Goal: Task Accomplishment & Management: Manage account settings

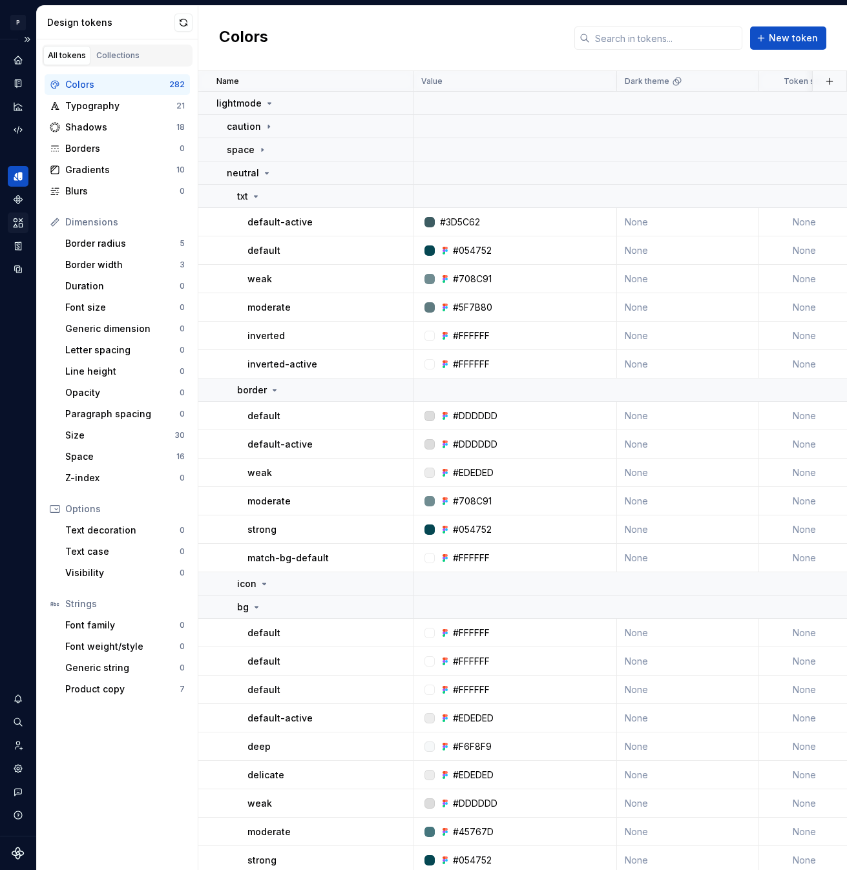
scroll to position [119, 0]
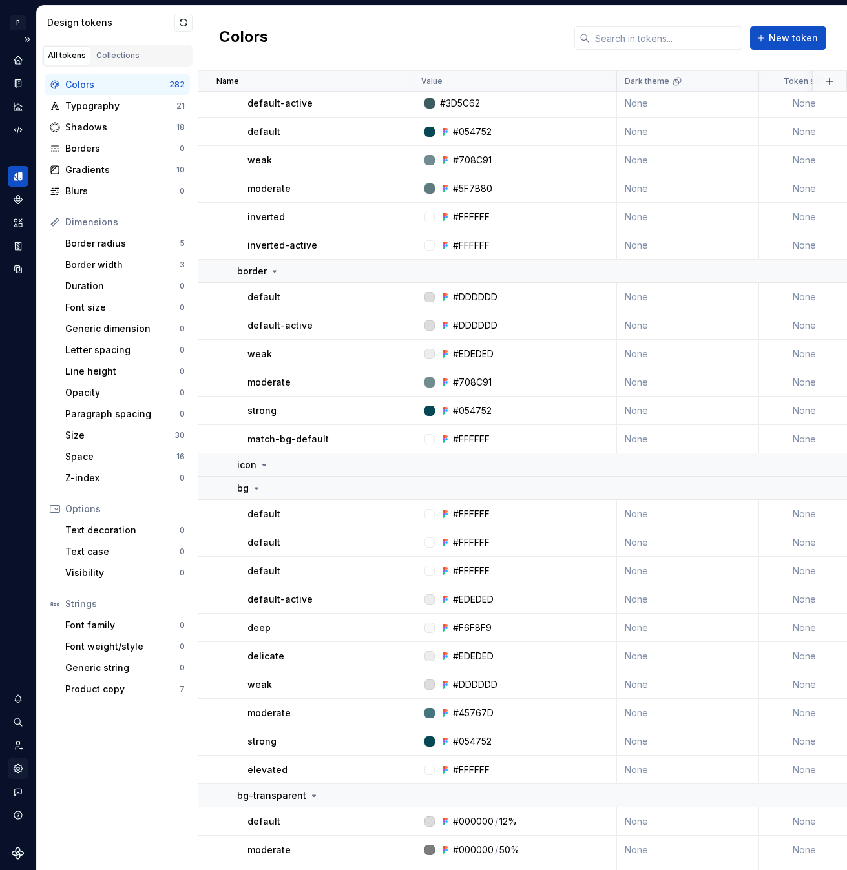
click at [19, 769] on icon "Settings" at bounding box center [18, 769] width 12 height 12
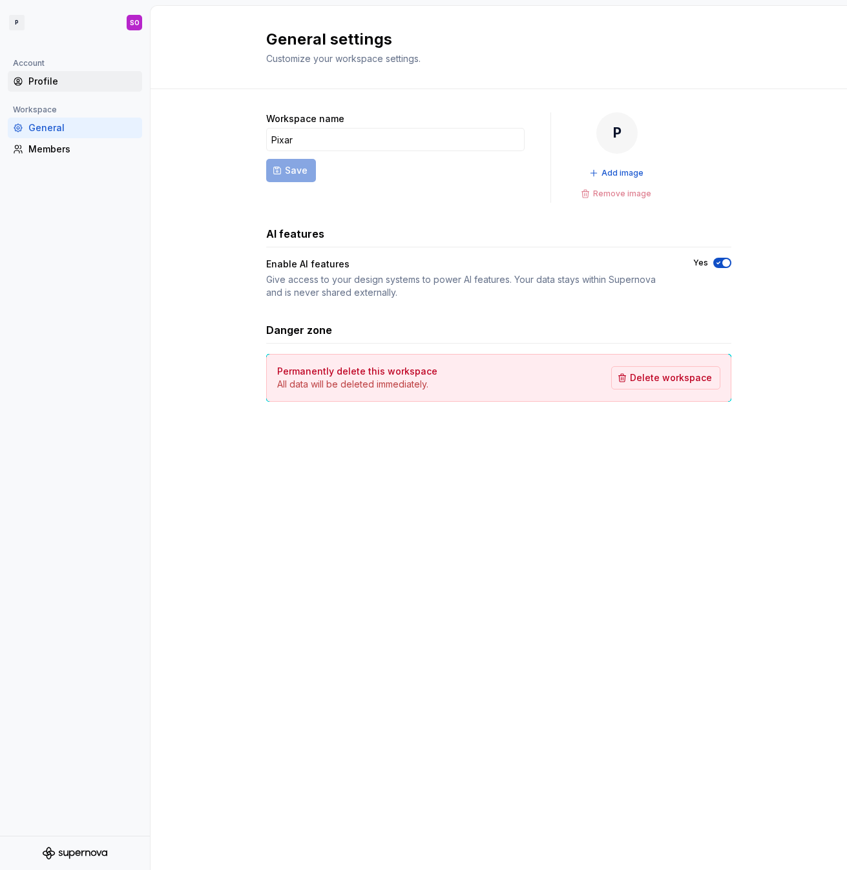
click at [45, 76] on div "Profile" at bounding box center [82, 81] width 109 height 13
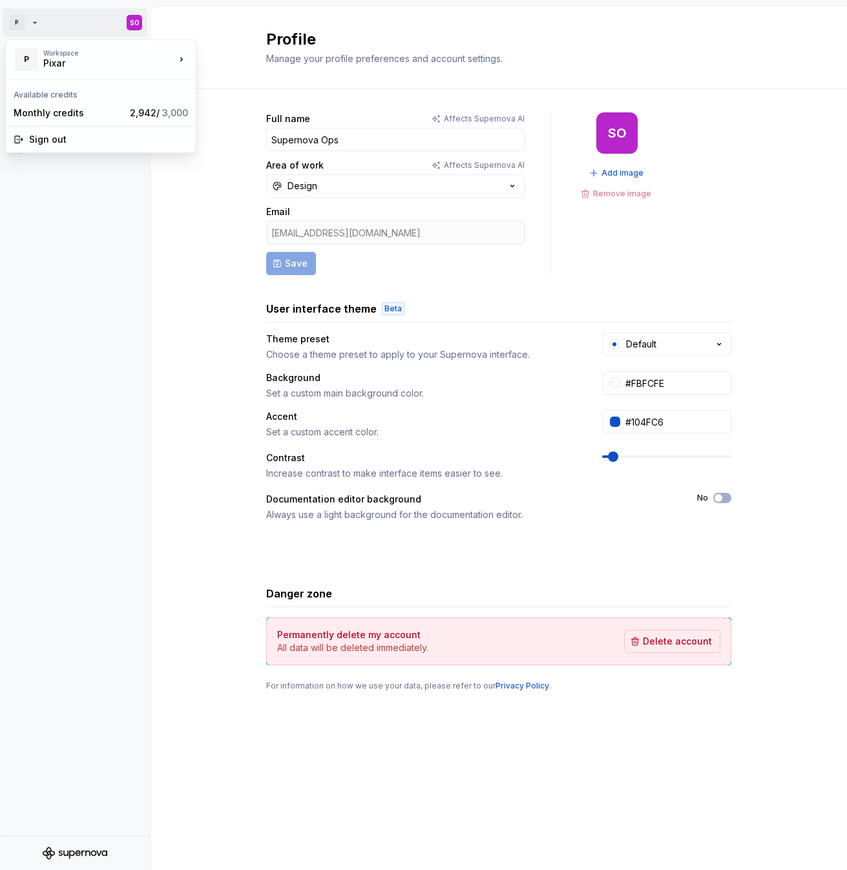
click at [17, 29] on html "P SO Account Profile Workspace General Members Profile Manage your profile pref…" at bounding box center [423, 435] width 847 height 870
click at [247, 56] on div "Pixar" at bounding box center [259, 56] width 84 height 13
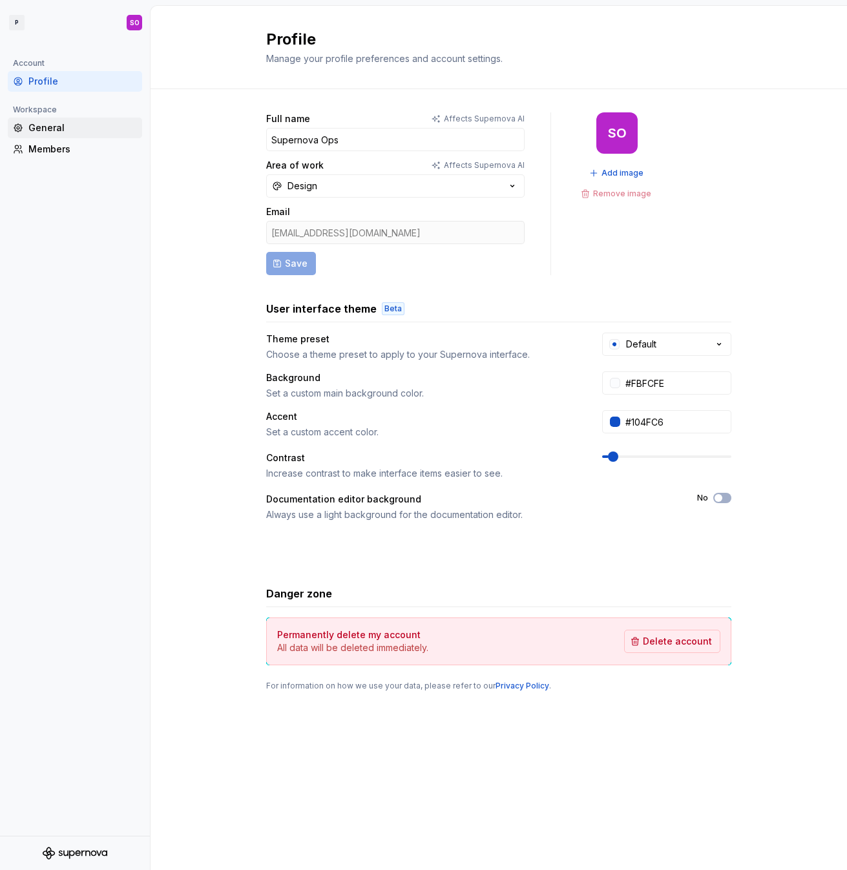
click at [58, 130] on div "General" at bounding box center [82, 127] width 109 height 13
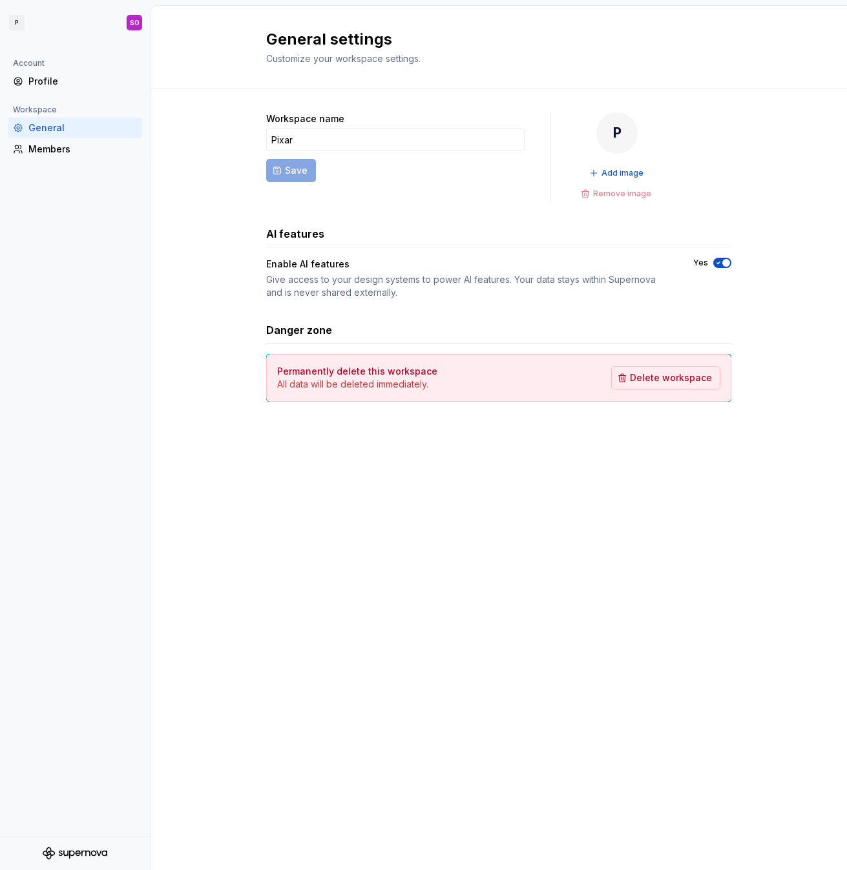
click at [83, 851] on icon "Supernova Logo" at bounding box center [75, 853] width 65 height 13
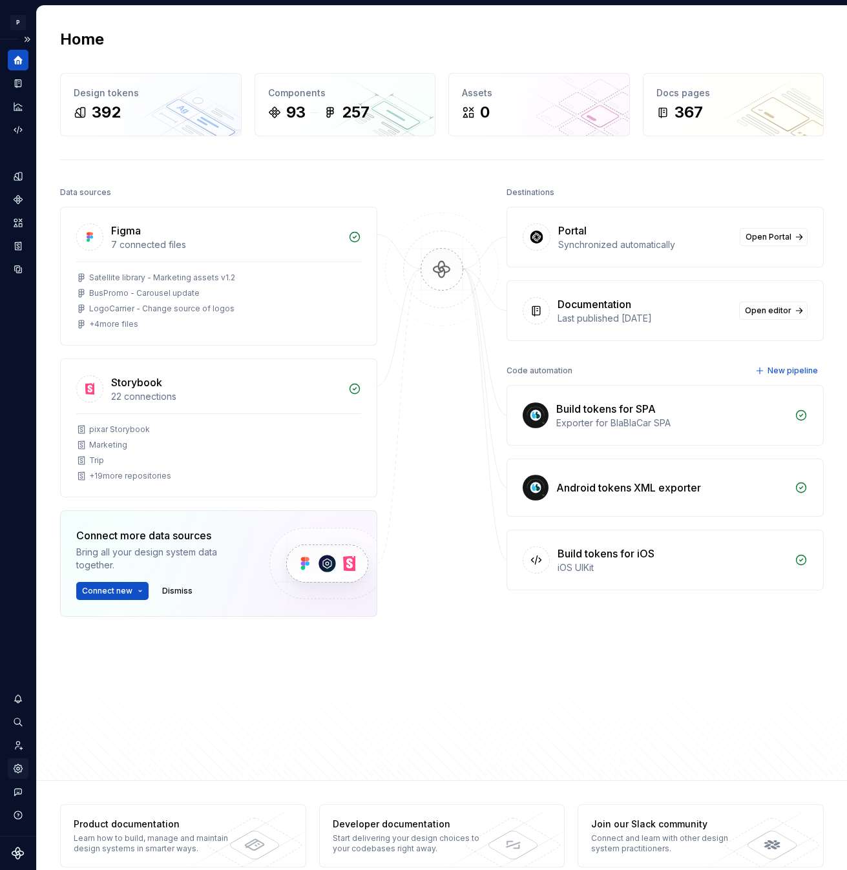
click at [19, 766] on icon "Settings" at bounding box center [18, 768] width 8 height 8
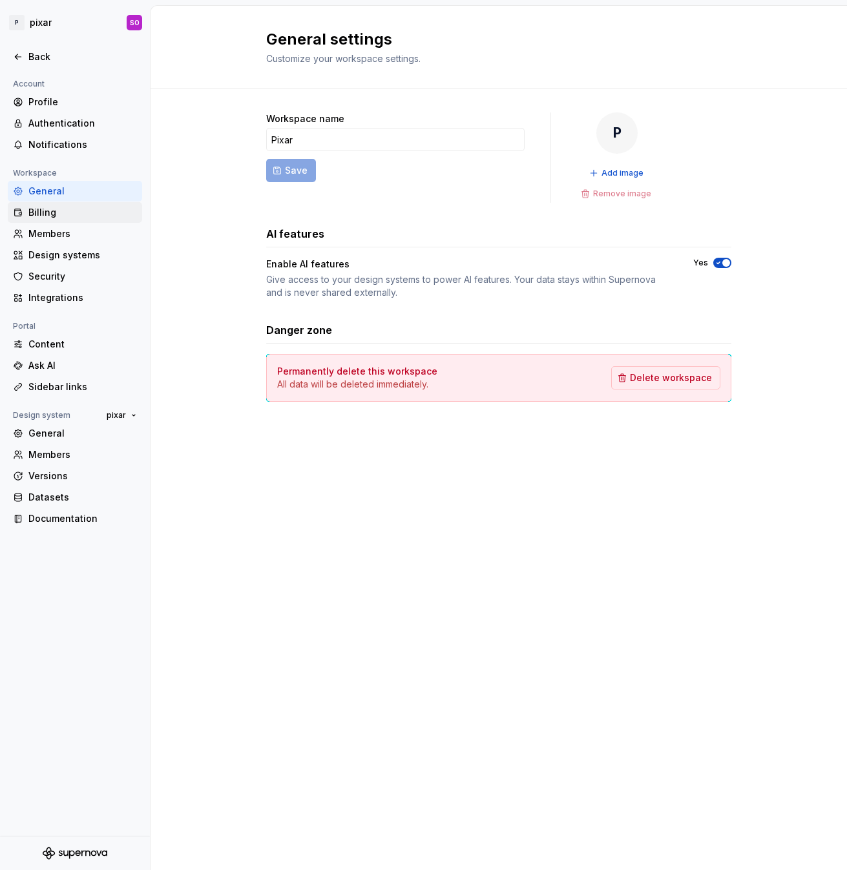
click at [45, 202] on div "Billing" at bounding box center [75, 212] width 134 height 21
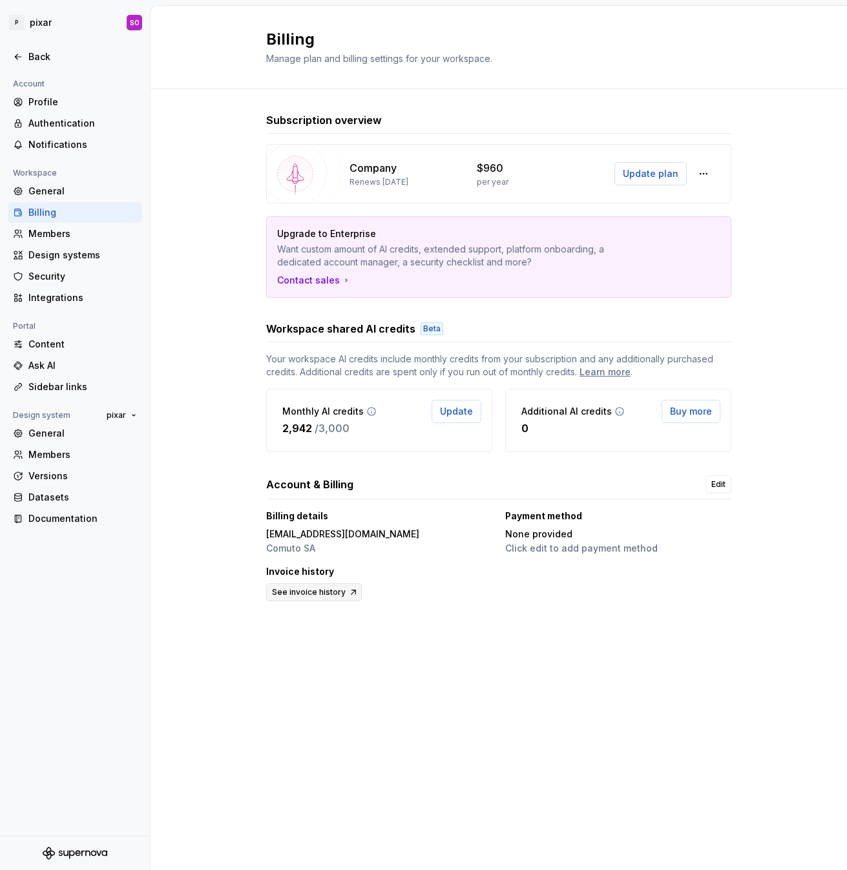
click at [324, 593] on span "See invoice history" at bounding box center [309, 592] width 74 height 10
click at [26, 63] on div "Back" at bounding box center [75, 57] width 134 height 21
